Goal: Information Seeking & Learning: Compare options

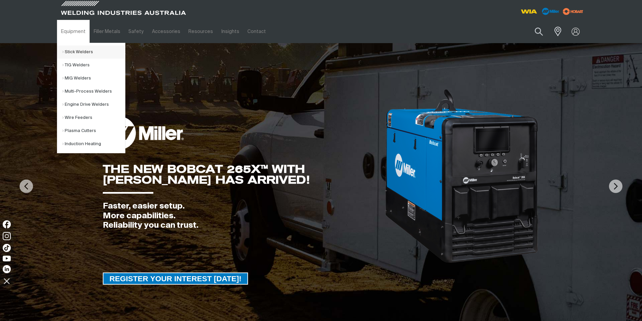
click at [80, 53] on link "Stick Welders" at bounding box center [93, 52] width 63 height 13
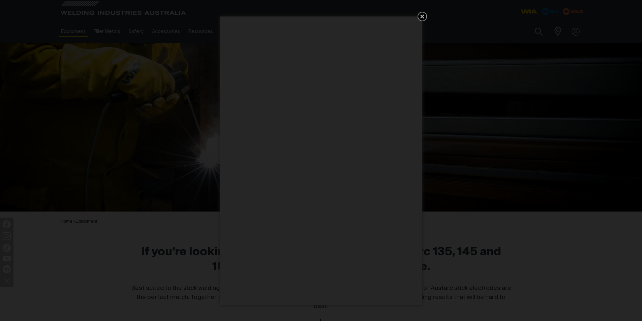
click at [421, 15] on icon "Get 5 WIA Welding Guides Free!" at bounding box center [422, 16] width 4 height 4
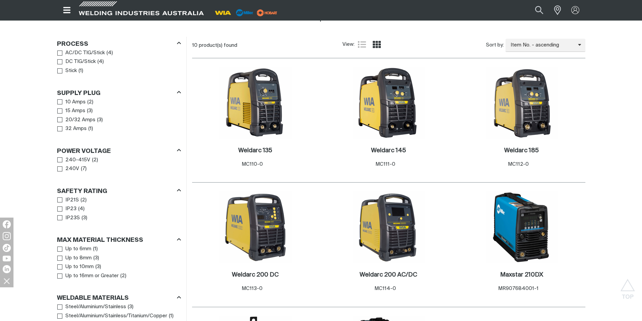
scroll to position [371, 0]
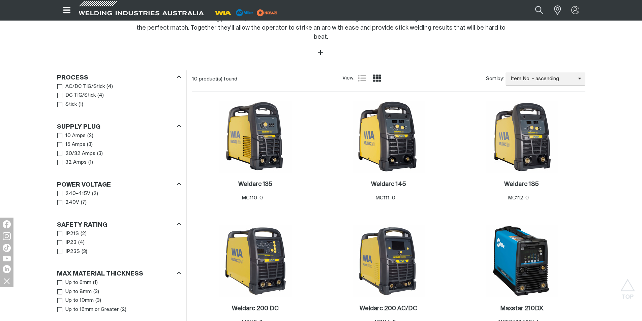
scroll to position [169, 0]
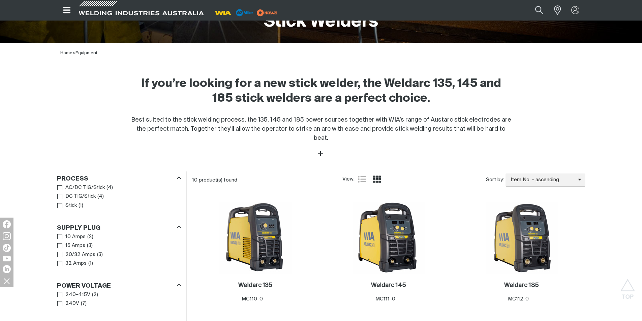
click at [65, 5] on button "Open top menu" at bounding box center [67, 10] width 20 height 20
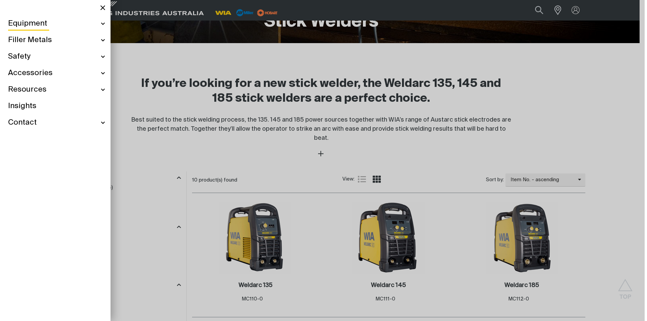
scroll to position [167, 0]
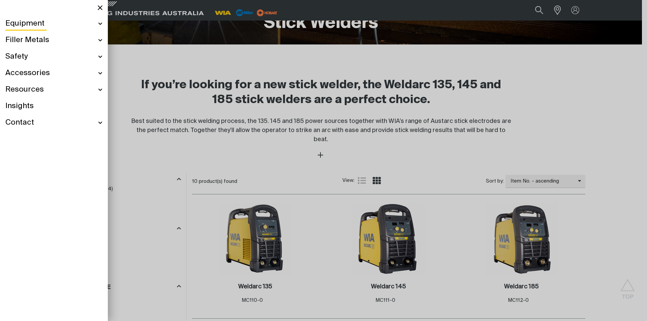
click at [100, 23] on div "Equipment" at bounding box center [53, 24] width 97 height 17
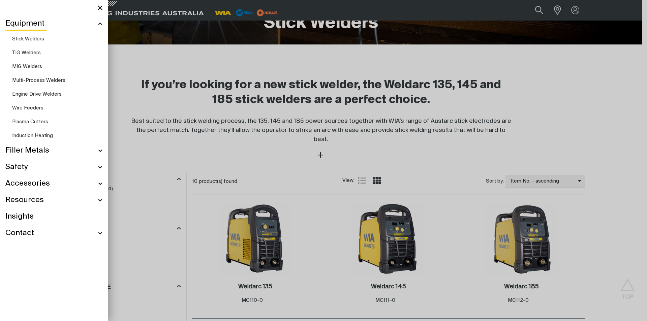
scroll to position [143, 0]
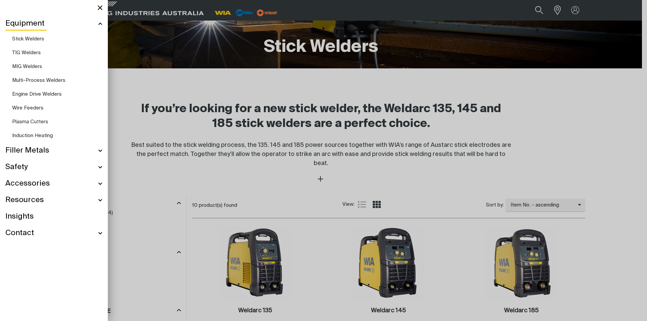
click at [60, 94] on span "Engine Drive Welders" at bounding box center [37, 94] width 50 height 5
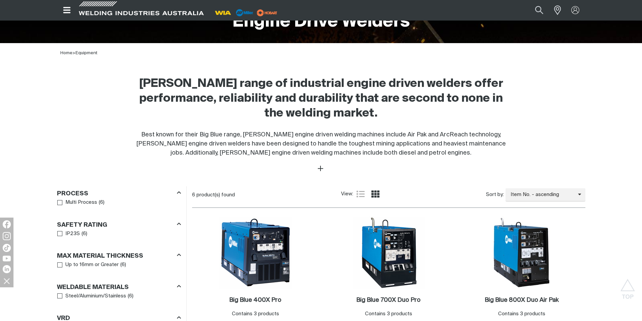
scroll to position [270, 0]
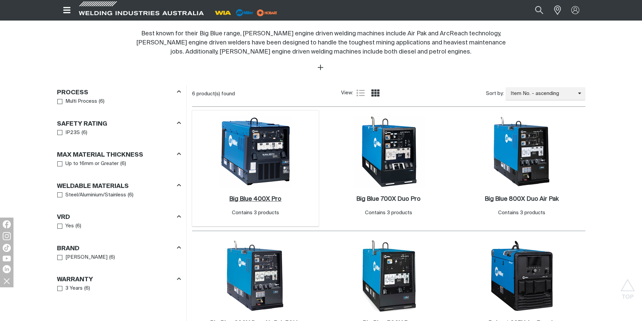
click at [256, 196] on h2 "Big Blue 400X Pro ." at bounding box center [255, 199] width 52 height 6
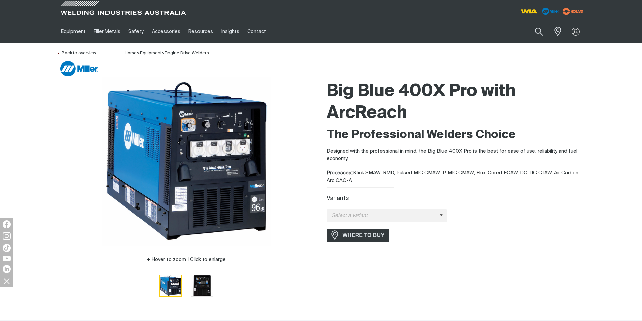
scroll to position [67, 0]
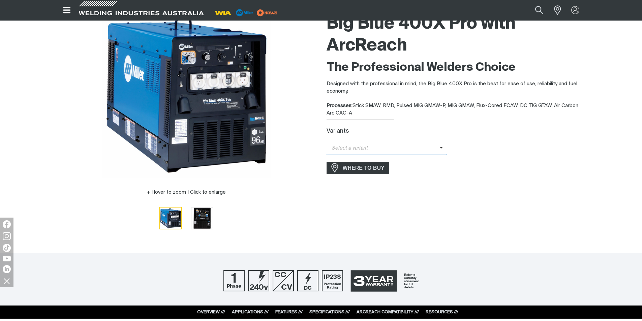
click at [438, 149] on span "Select a variant" at bounding box center [383, 149] width 113 height 8
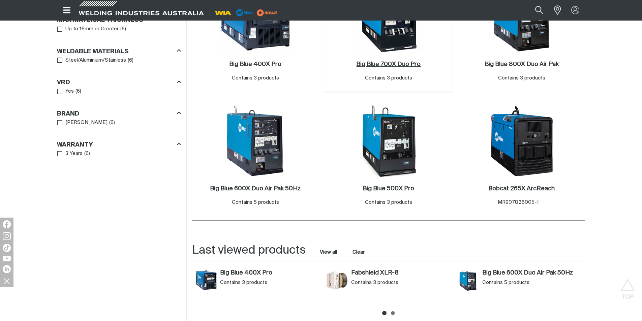
scroll to position [337, 0]
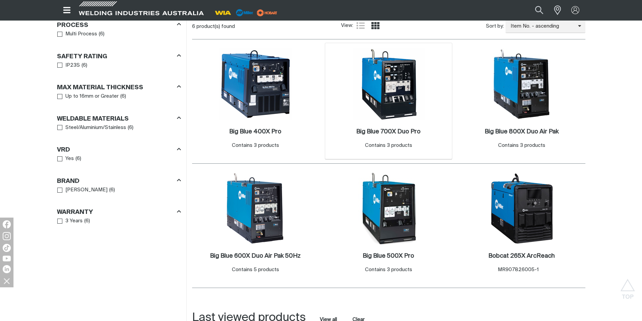
click at [389, 87] on img at bounding box center [389, 84] width 72 height 72
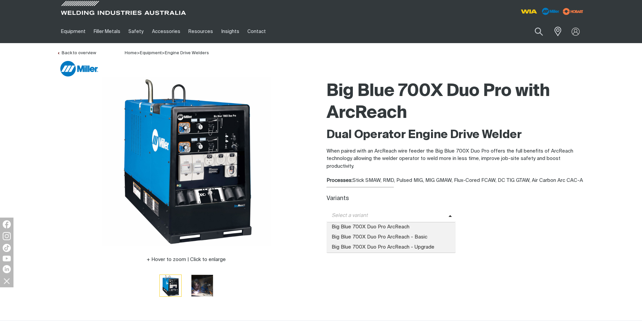
click at [451, 218] on span at bounding box center [452, 216] width 7 height 8
click at [408, 229] on span "Big Blue 700X Duo Pro ArcReach" at bounding box center [391, 228] width 129 height 10
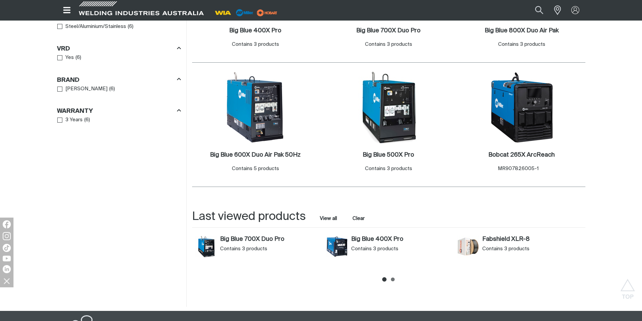
scroll to position [337, 0]
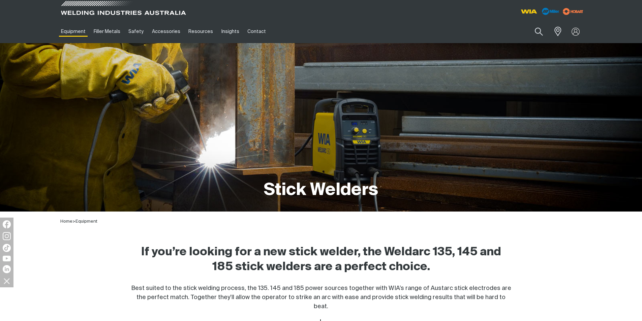
scroll to position [143, 0]
